Goal: Obtain resource: Download file/media

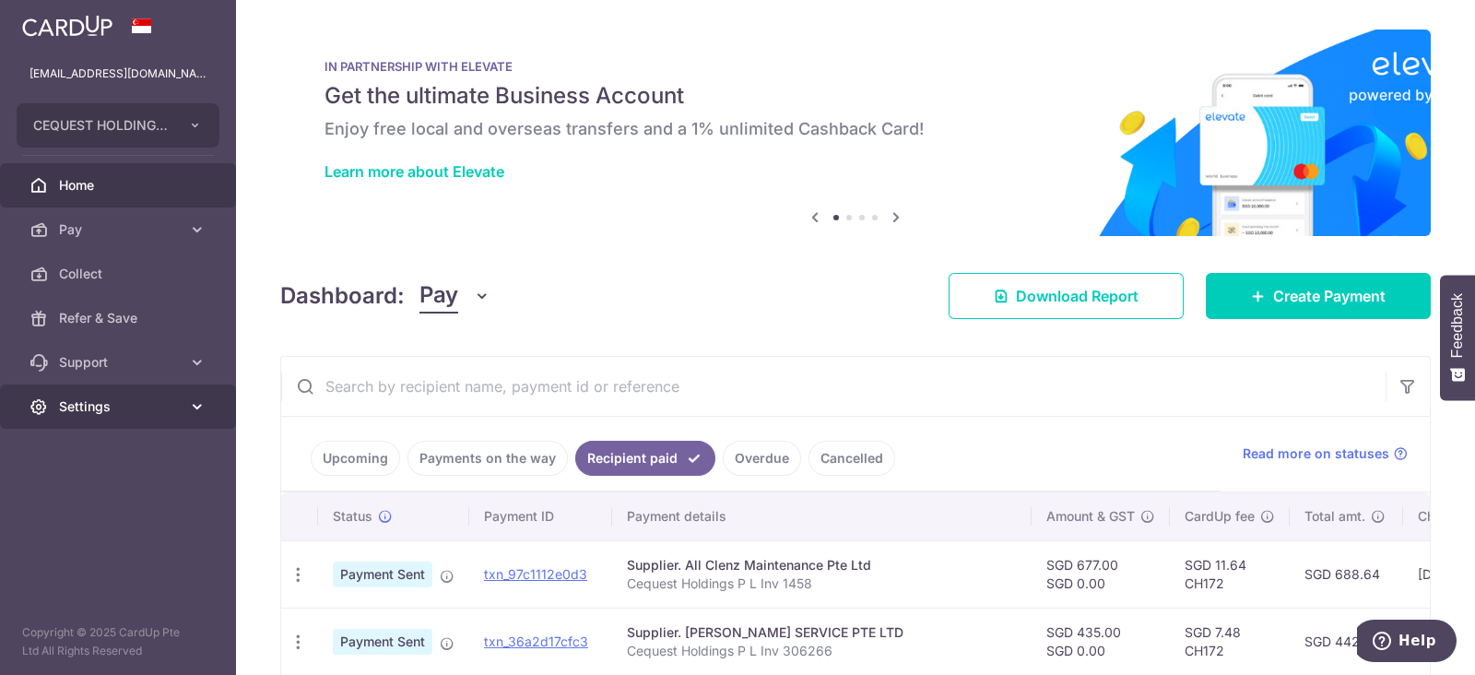
click at [94, 405] on span "Settings" at bounding box center [120, 406] width 122 height 18
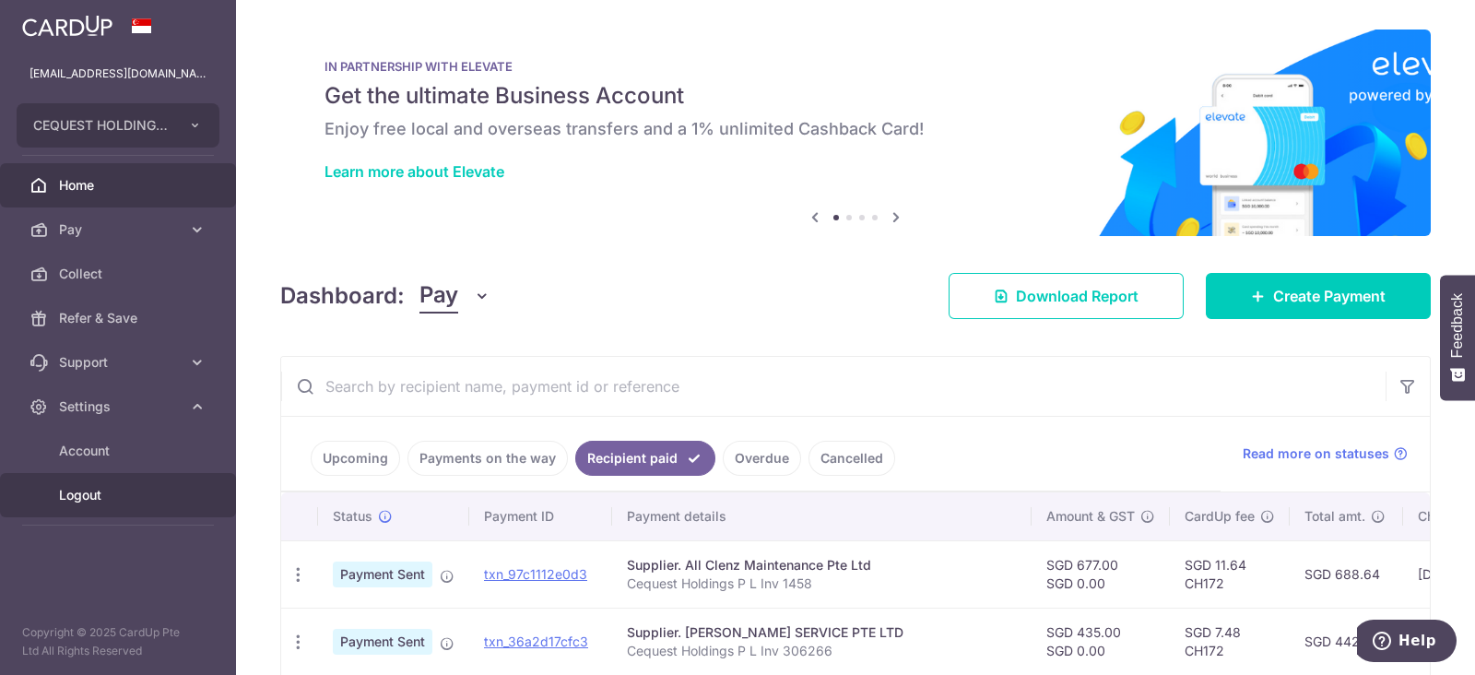
click at [76, 490] on span "Logout" at bounding box center [120, 495] width 122 height 18
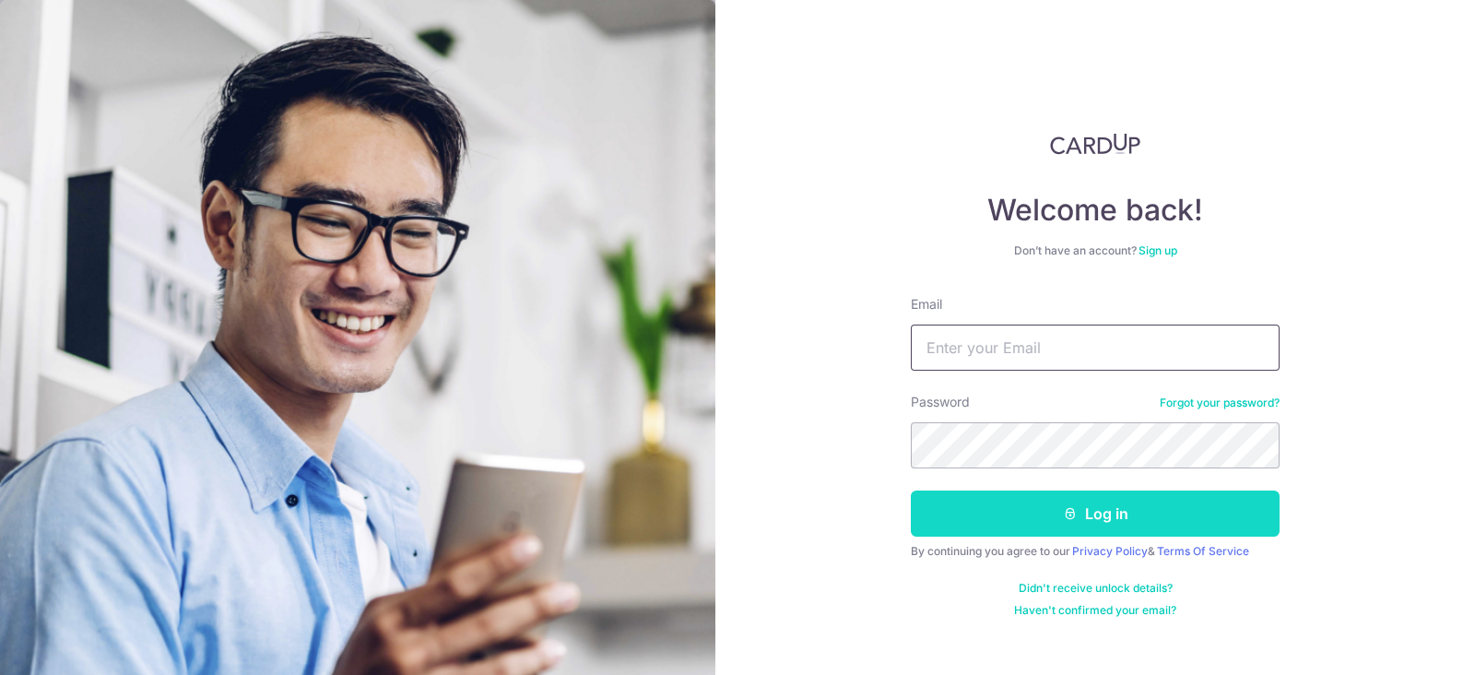
type input "[EMAIL_ADDRESS][DOMAIN_NAME]"
click at [1080, 505] on button "Log in" at bounding box center [1095, 513] width 369 height 46
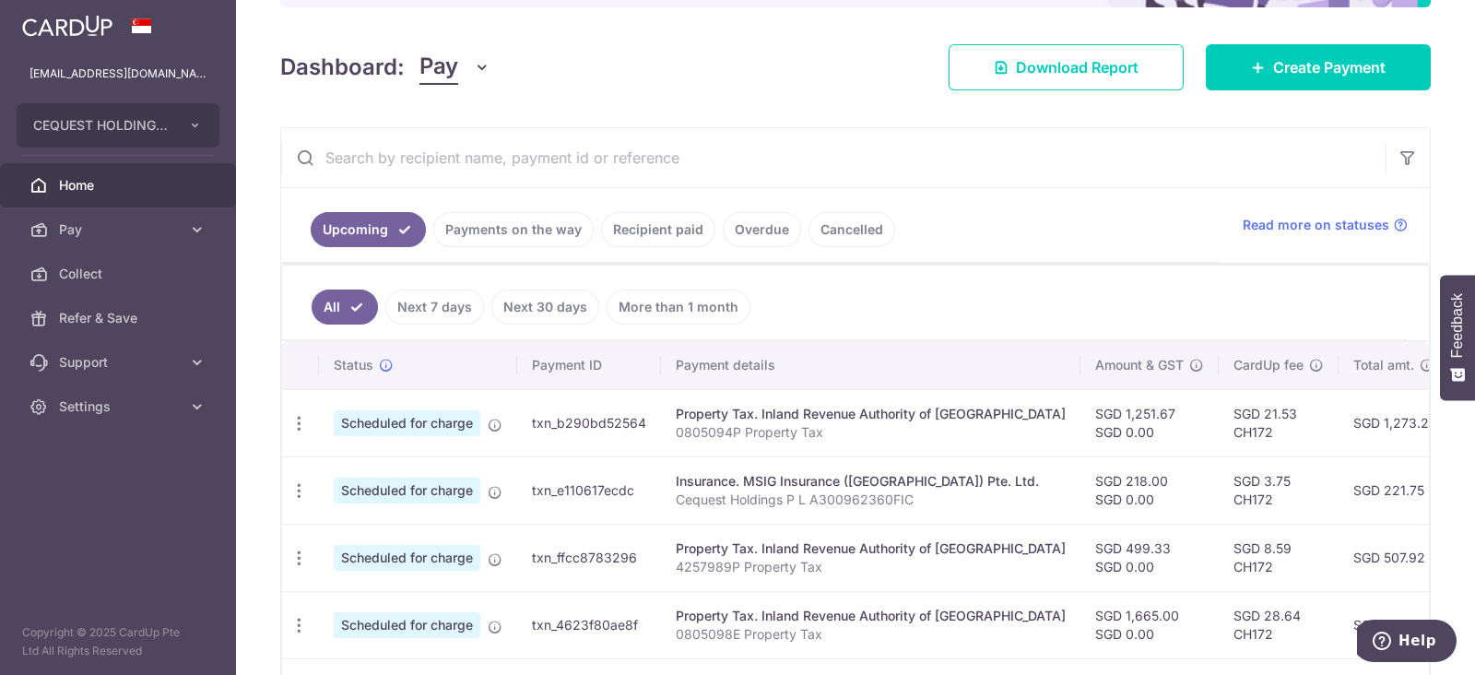
scroll to position [229, 0]
click at [666, 230] on link "Recipient paid" at bounding box center [658, 228] width 114 height 35
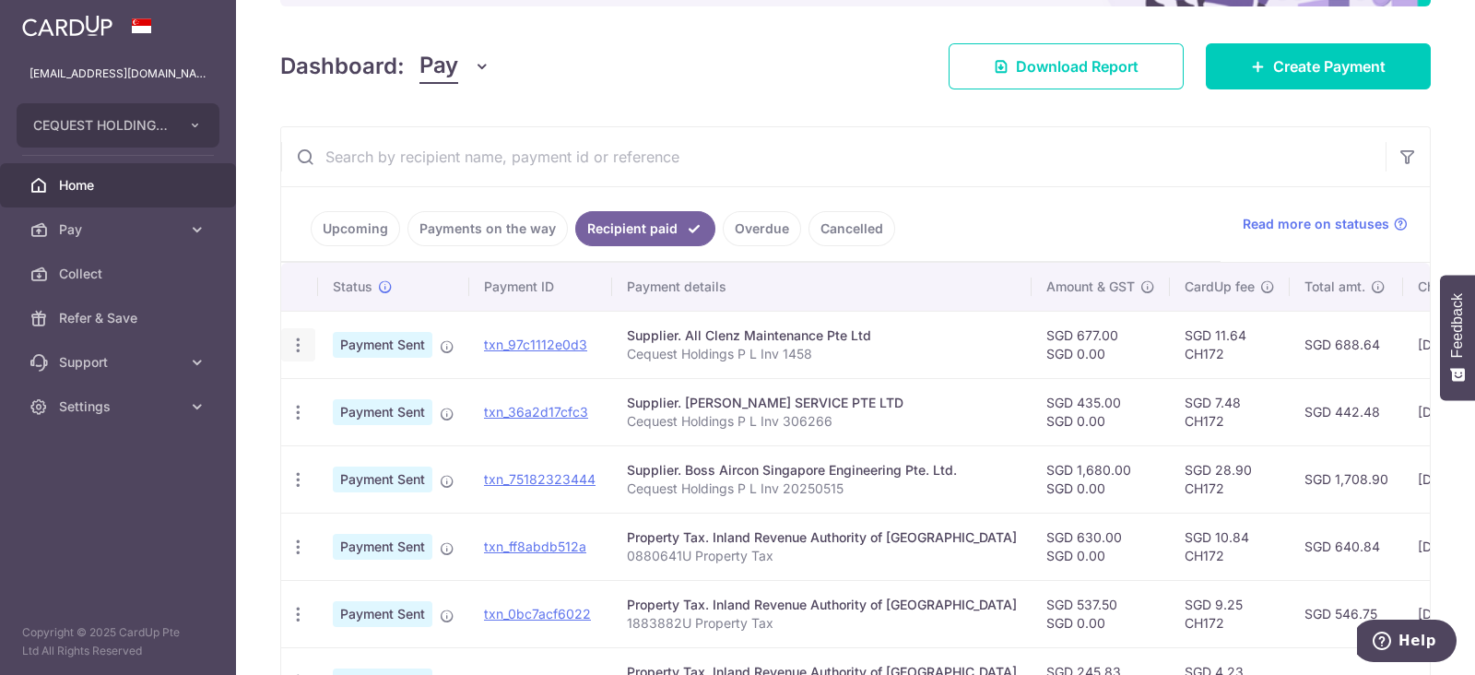
click at [295, 343] on icon "button" at bounding box center [297, 344] width 19 height 19
click at [335, 386] on span "PDF Receipt" at bounding box center [396, 395] width 125 height 18
click at [295, 355] on icon "button" at bounding box center [297, 344] width 19 height 19
click at [340, 460] on span "PDF Receipt" at bounding box center [396, 462] width 125 height 18
click at [296, 355] on icon "button" at bounding box center [297, 344] width 19 height 19
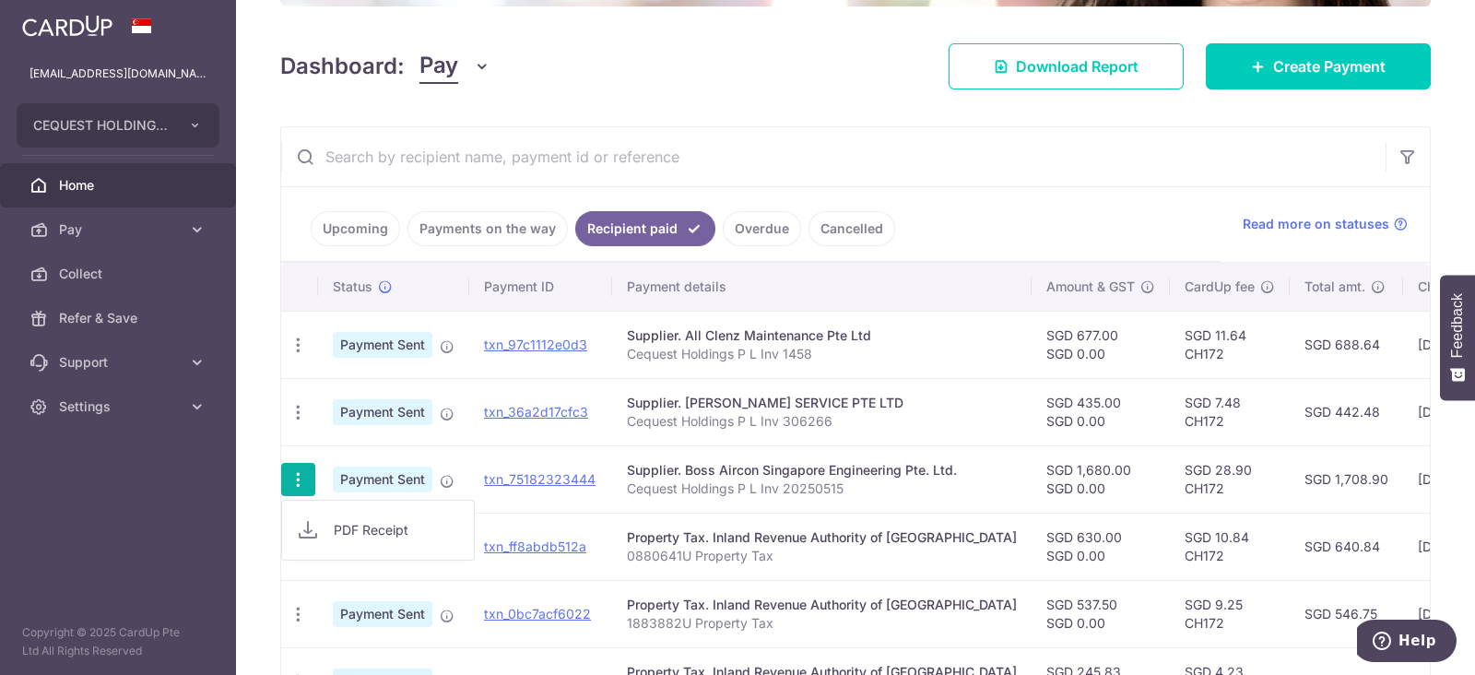
click at [365, 529] on span "PDF Receipt" at bounding box center [396, 530] width 125 height 18
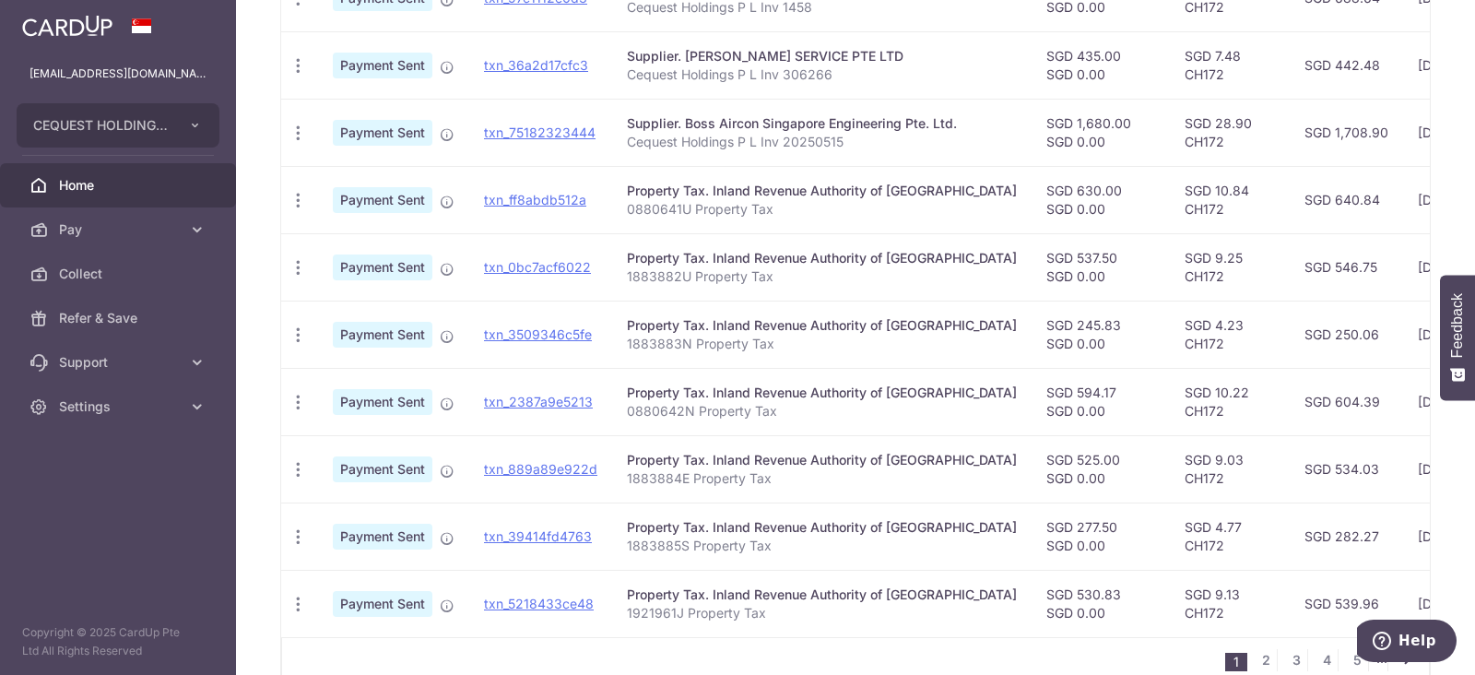
scroll to position [680, 0]
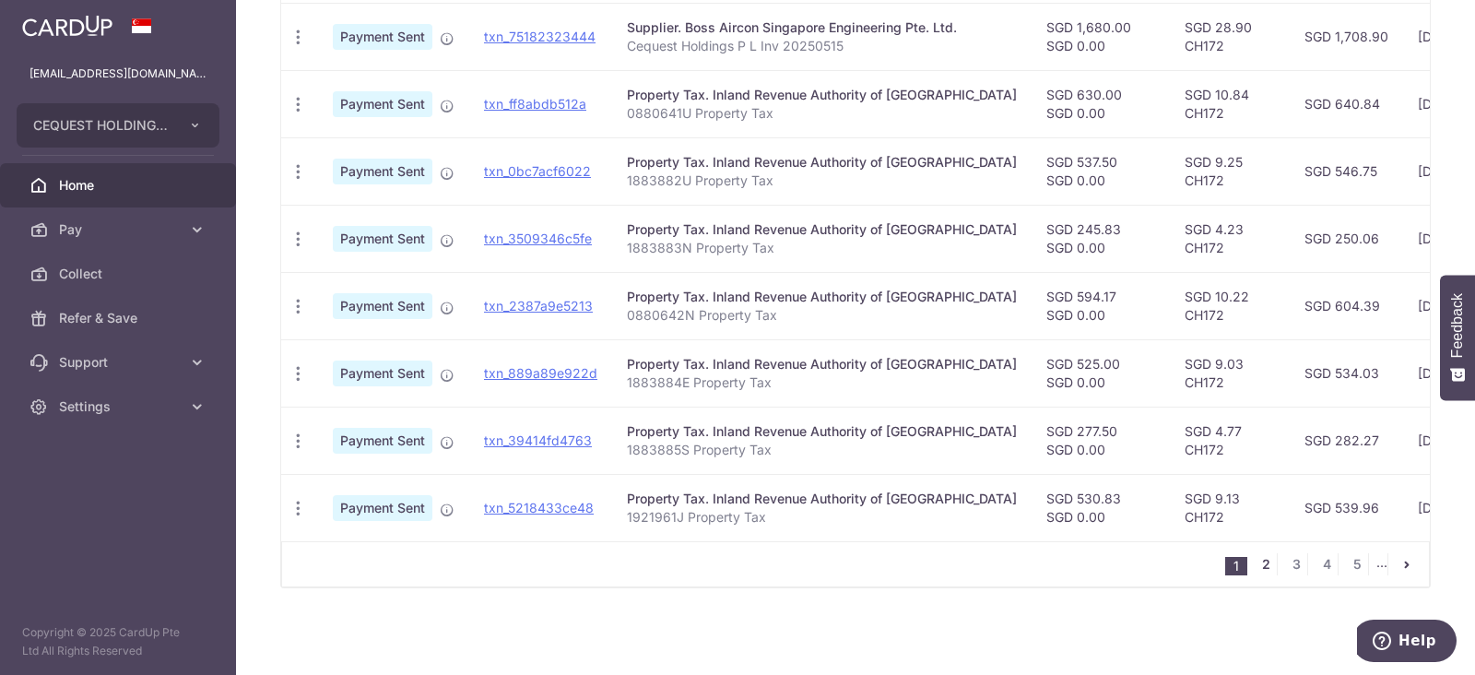
click at [1254, 560] on link "2" at bounding box center [1265, 564] width 22 height 22
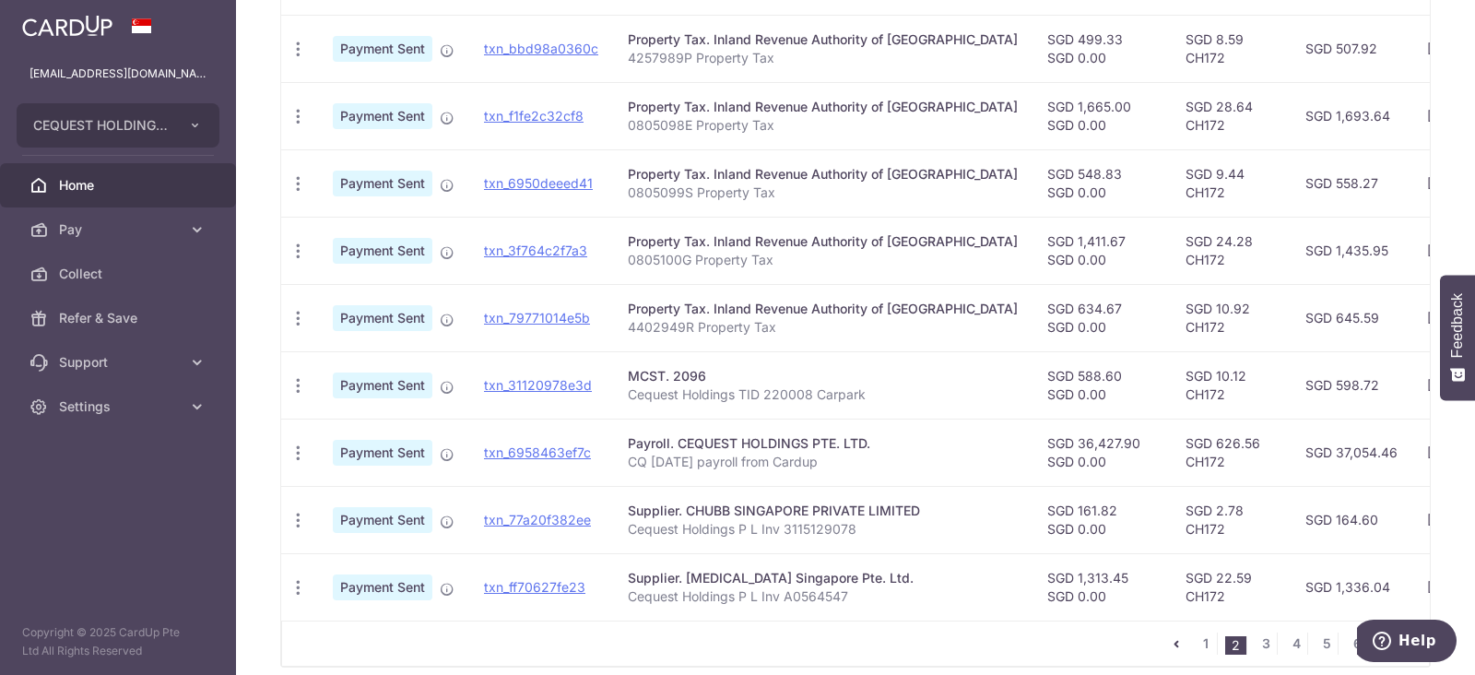
scroll to position [648, 0]
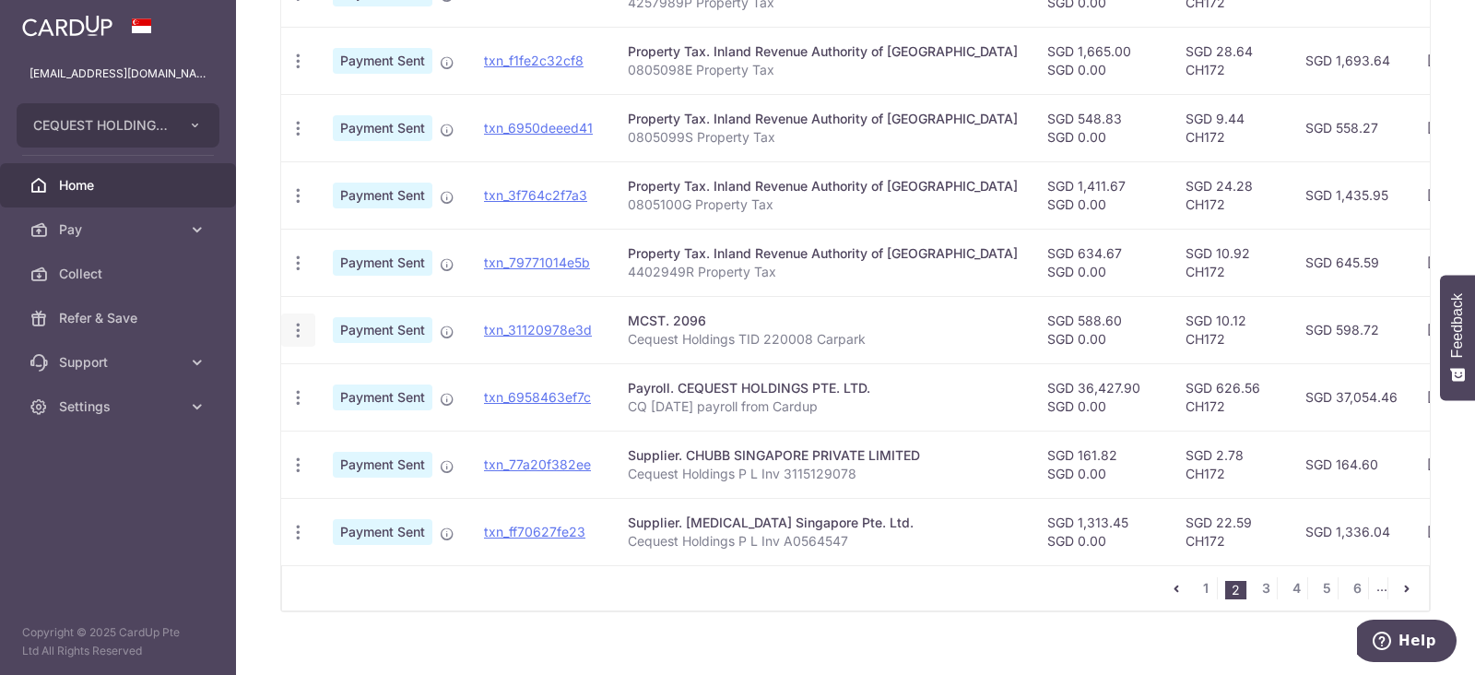
click at [343, 376] on span "PDF Receipt" at bounding box center [396, 380] width 125 height 18
click at [327, 436] on link "PDF Receipt" at bounding box center [378, 448] width 192 height 44
click at [921, 605] on div "1 2 3 4 5 6 ..." at bounding box center [855, 588] width 1148 height 46
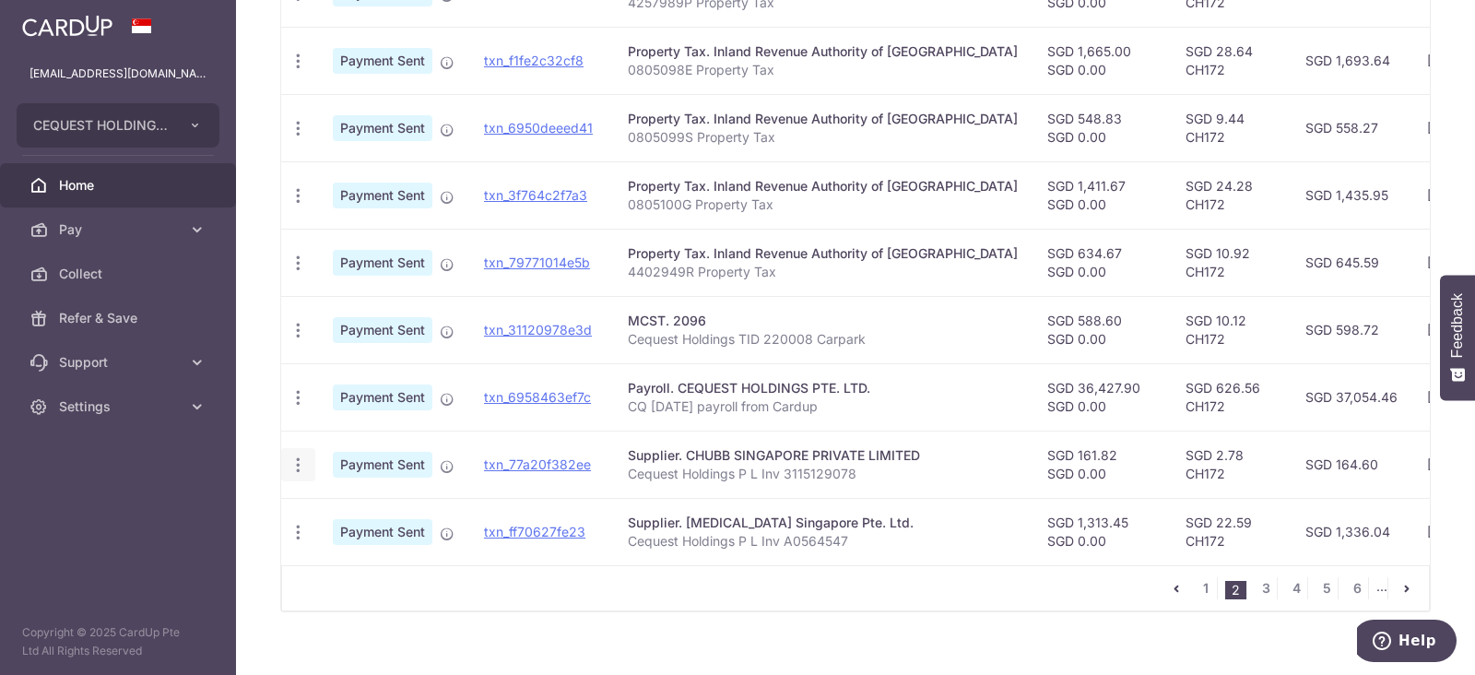
click at [370, 510] on span "PDF Receipt" at bounding box center [396, 515] width 125 height 18
click at [352, 578] on span "PDF Receipt" at bounding box center [396, 582] width 125 height 18
click at [1254, 592] on link "3" at bounding box center [1265, 588] width 22 height 22
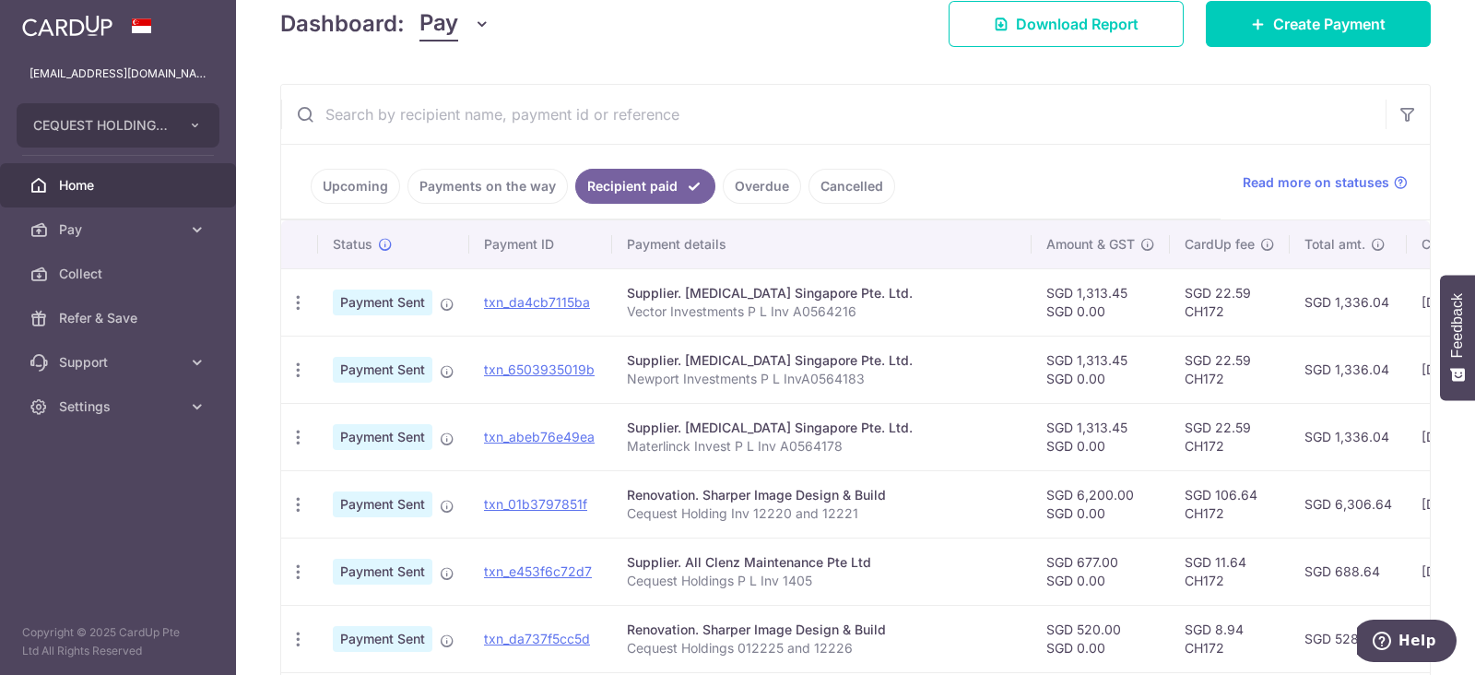
scroll to position [302, 0]
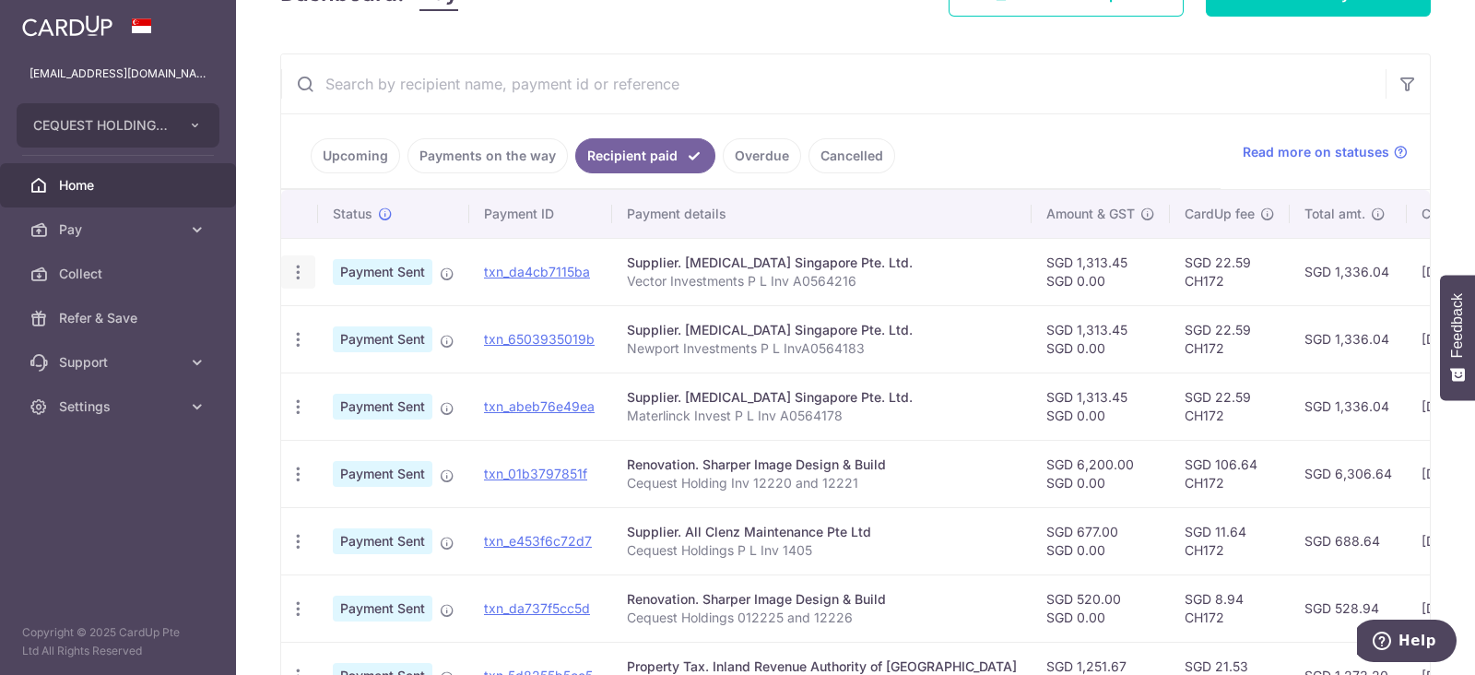
click at [301, 272] on icon "button" at bounding box center [297, 272] width 19 height 19
click at [343, 319] on span "PDF Receipt" at bounding box center [396, 322] width 125 height 18
click at [293, 282] on icon "button" at bounding box center [297, 272] width 19 height 19
click at [410, 389] on span "PDF Receipt" at bounding box center [396, 390] width 125 height 18
click at [298, 282] on icon "button" at bounding box center [297, 272] width 19 height 19
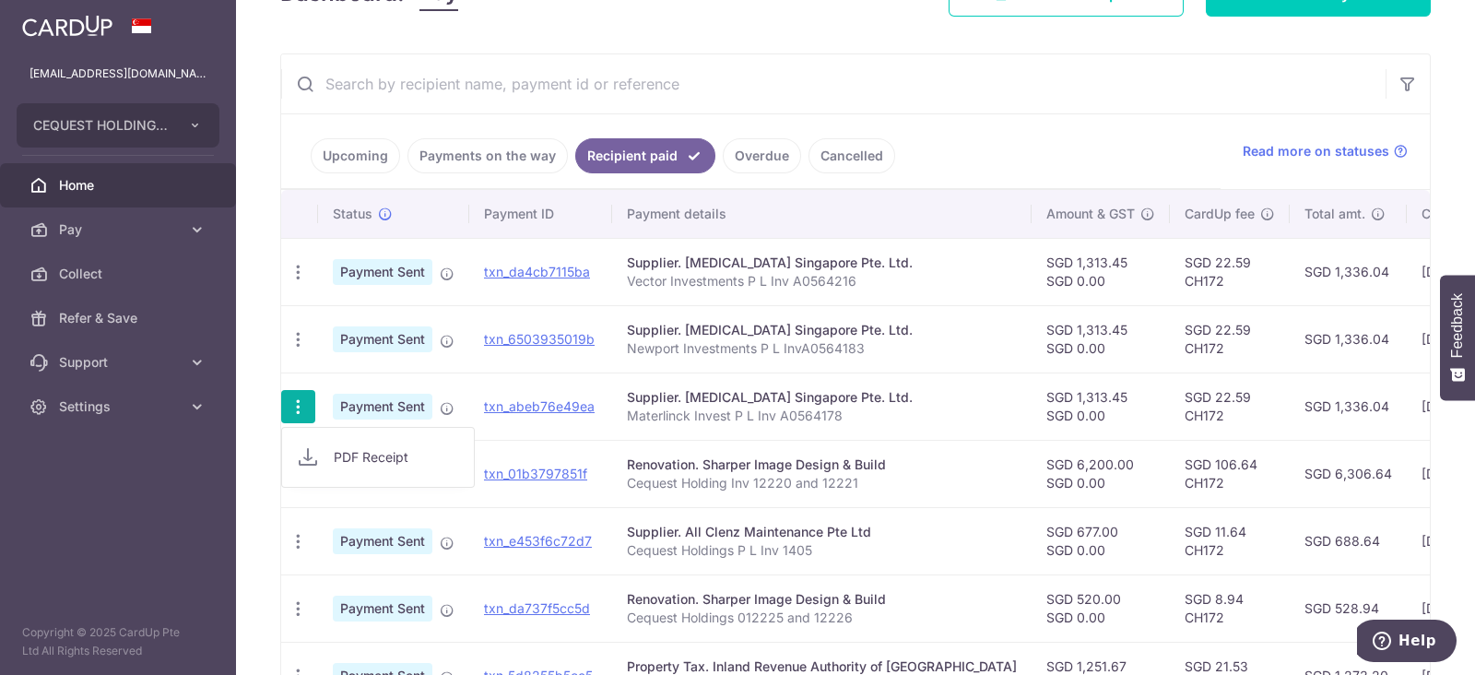
click at [358, 463] on span "PDF Receipt" at bounding box center [396, 457] width 125 height 18
click at [886, 76] on input "text" at bounding box center [833, 83] width 1104 height 59
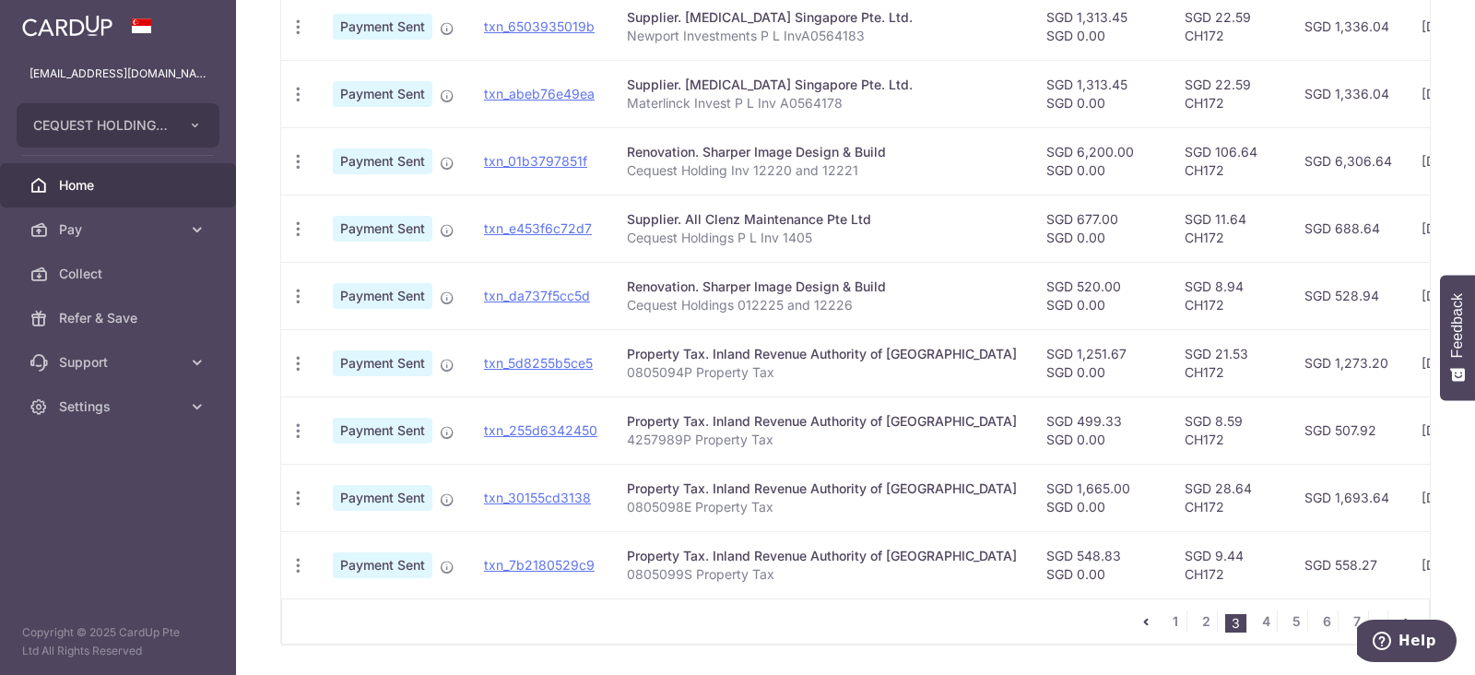
scroll to position [648, 0]
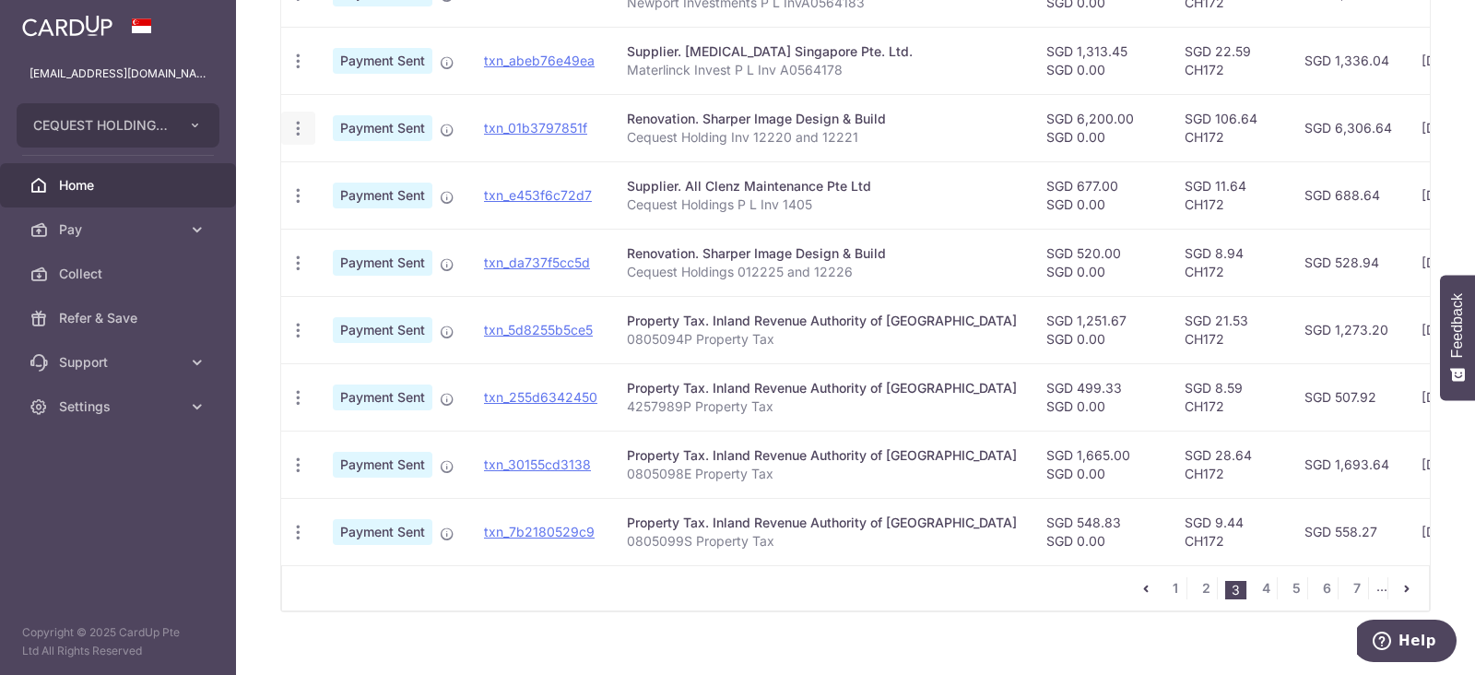
click at [316, 171] on icon at bounding box center [308, 179] width 22 height 22
click at [912, 629] on div "× Pause Schedule Pause all future payments in this series Pause just this one p…" at bounding box center [855, 337] width 1239 height 675
click at [354, 241] on span "PDF Receipt" at bounding box center [396, 246] width 125 height 18
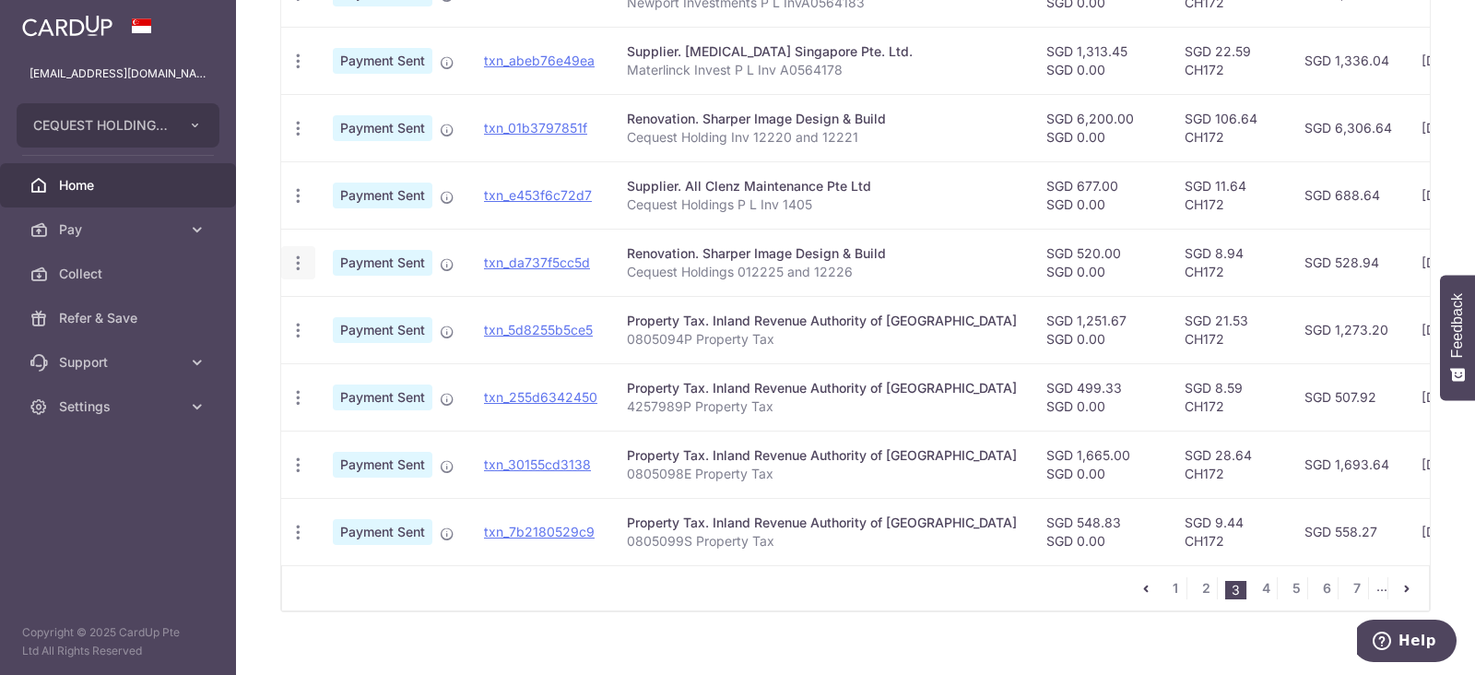
click at [355, 322] on link "PDF Receipt" at bounding box center [378, 313] width 192 height 44
click at [1256, 593] on link "4" at bounding box center [1265, 588] width 22 height 22
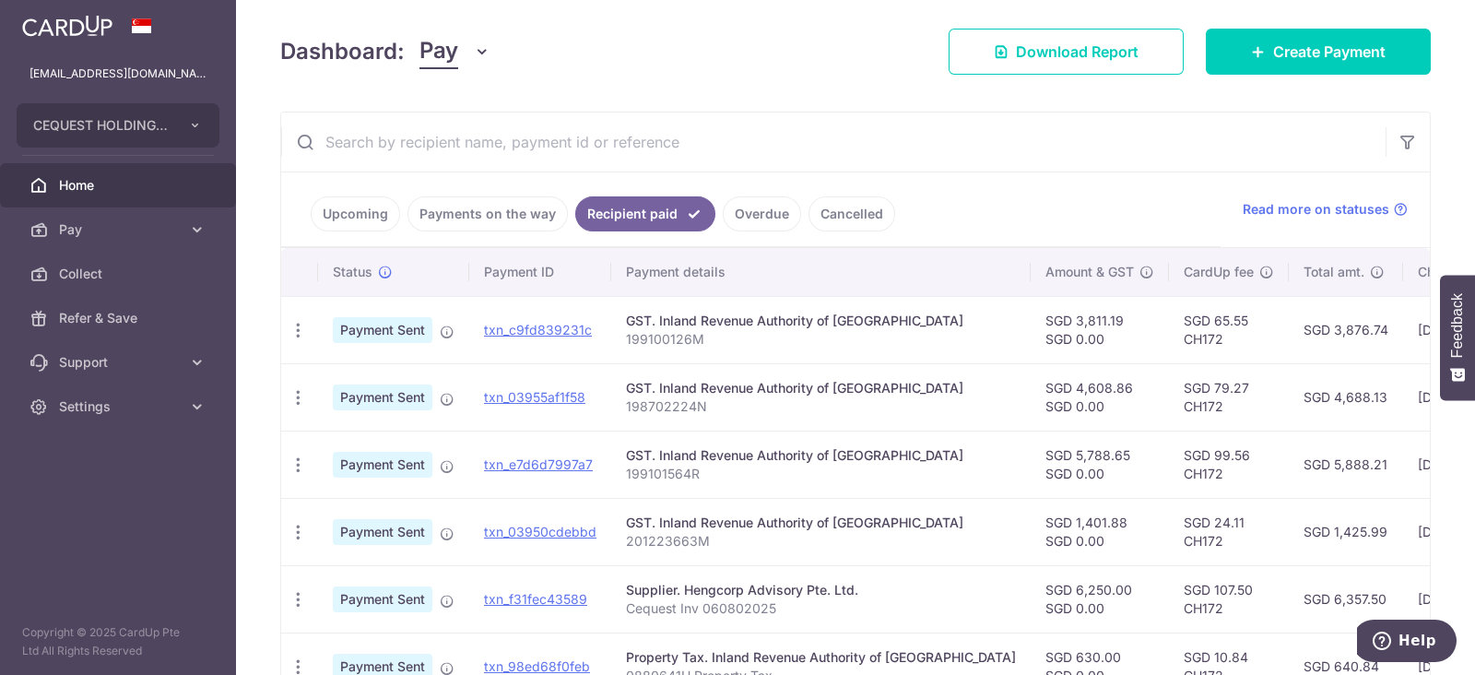
scroll to position [0, 0]
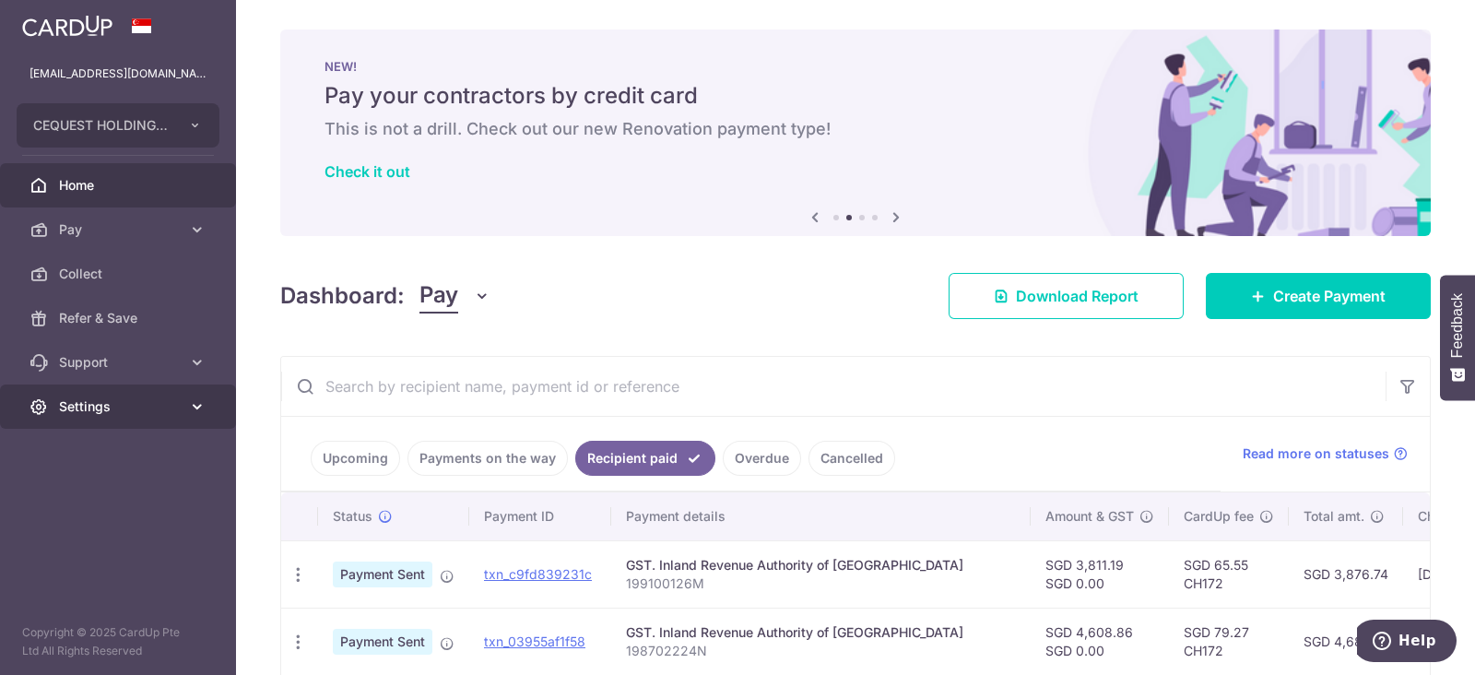
click at [130, 406] on span "Settings" at bounding box center [120, 406] width 122 height 18
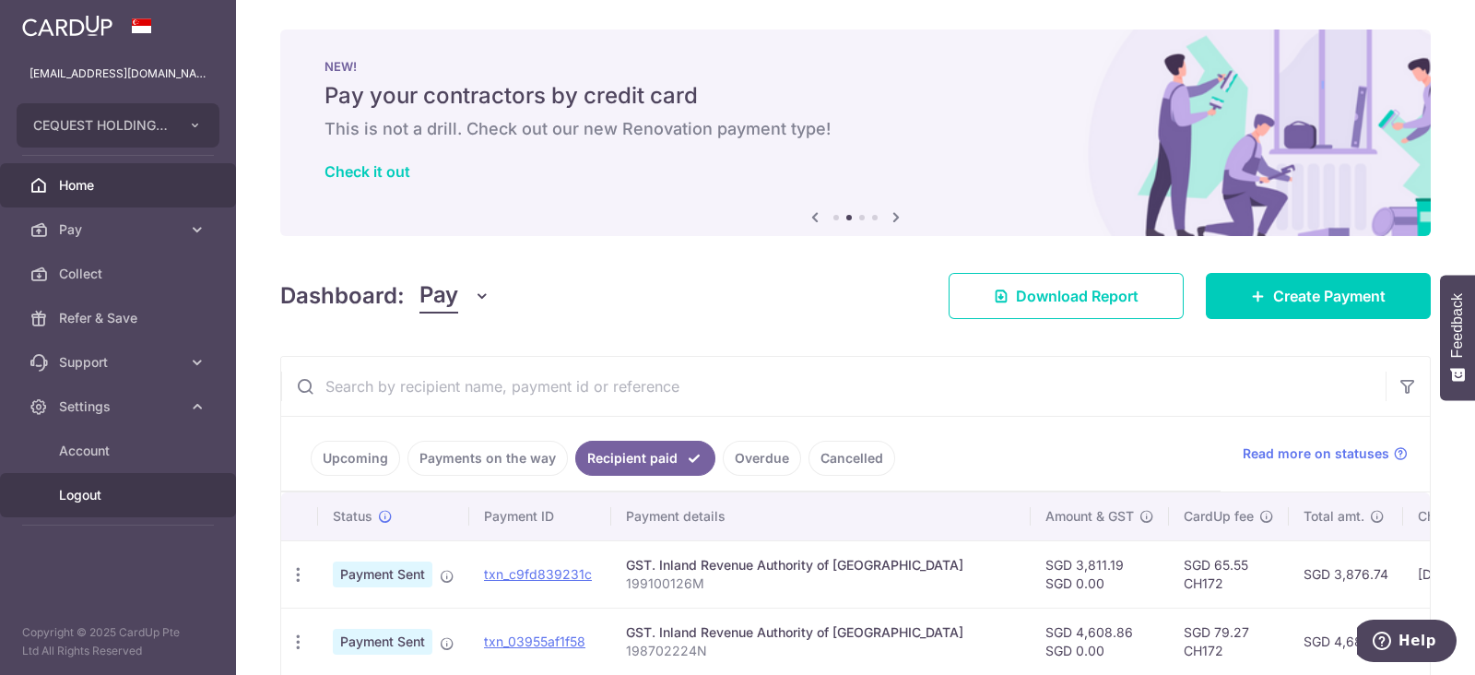
click at [69, 494] on span "Logout" at bounding box center [120, 495] width 122 height 18
